Goal: Task Accomplishment & Management: Use online tool/utility

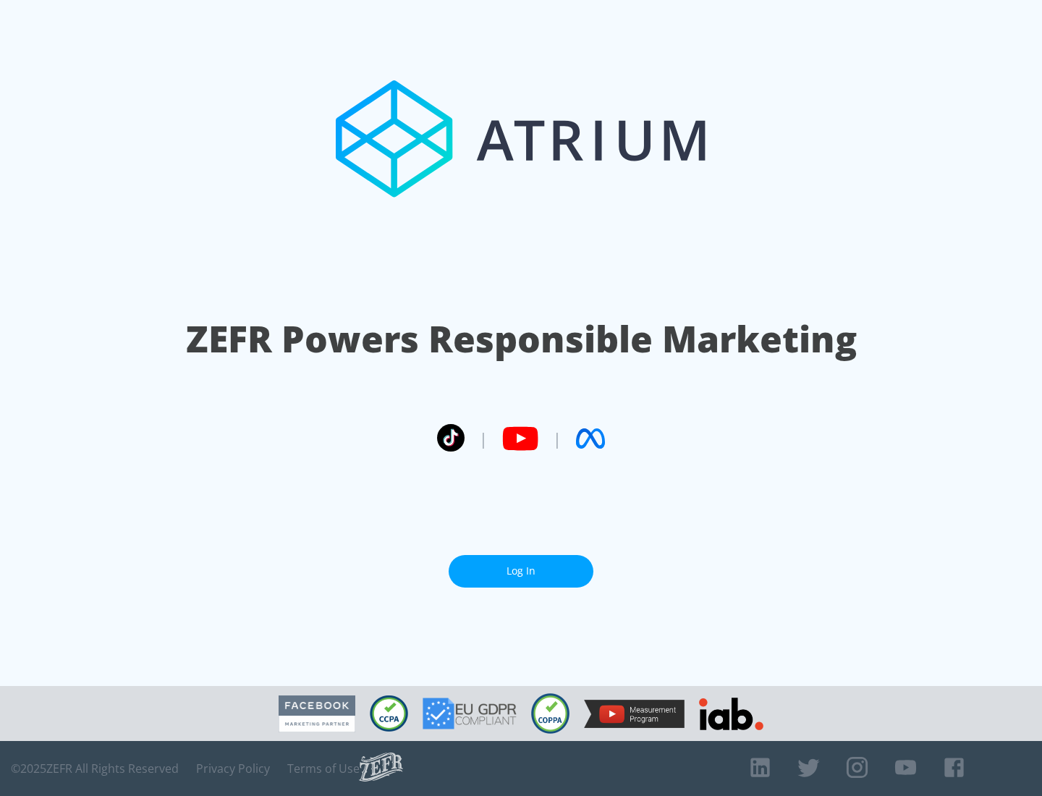
click at [521, 565] on link "Log In" at bounding box center [521, 571] width 145 height 33
